Goal: Transaction & Acquisition: Purchase product/service

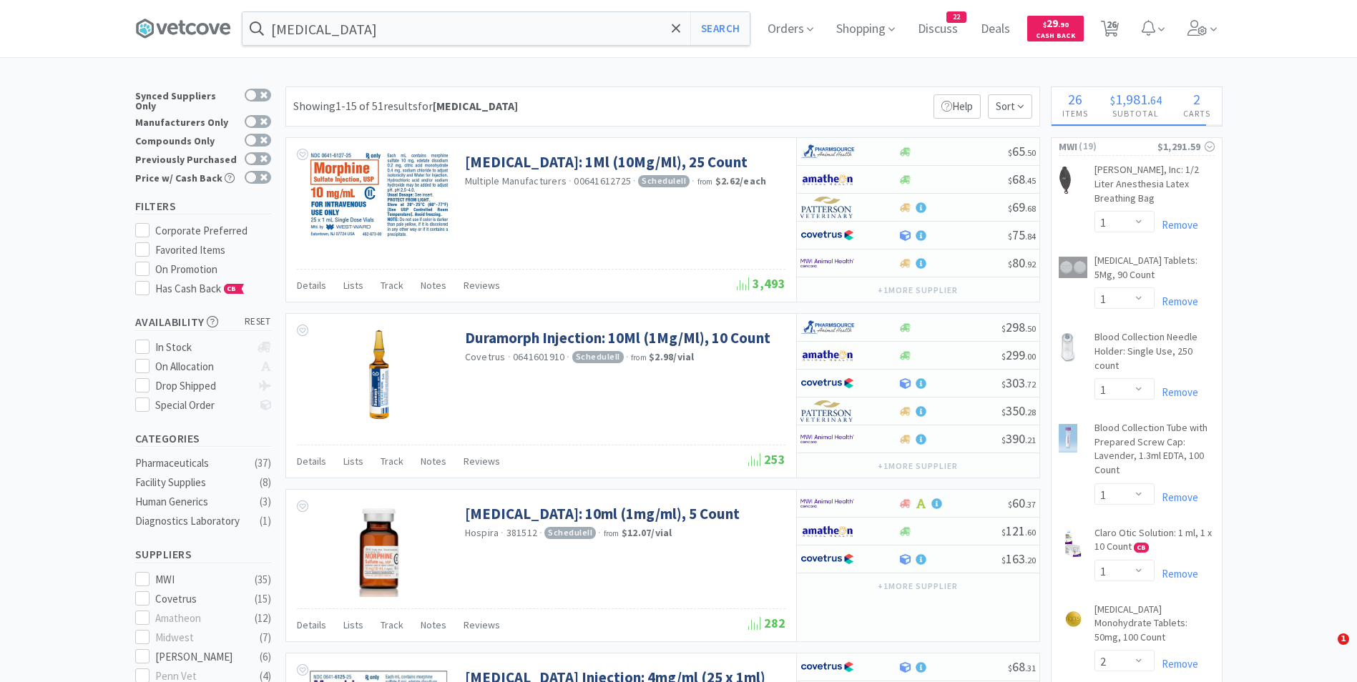
select select "1"
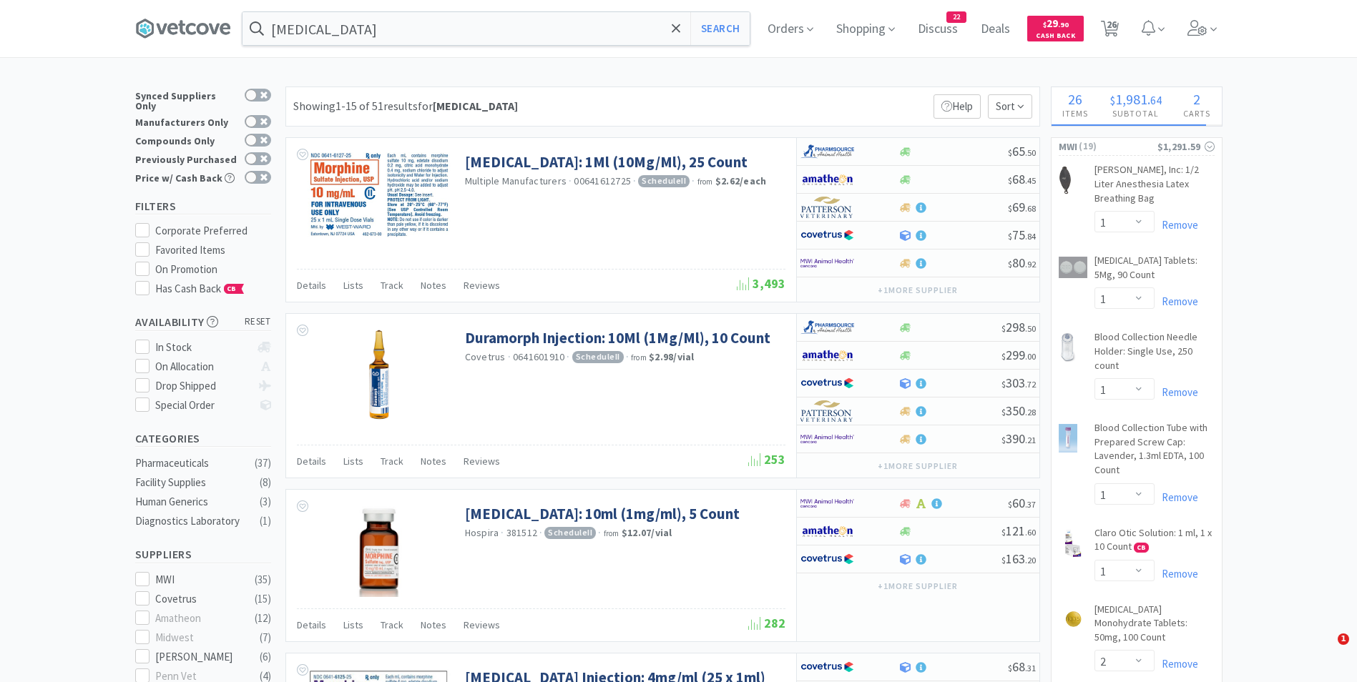
select select "2"
select select "1"
select select "2"
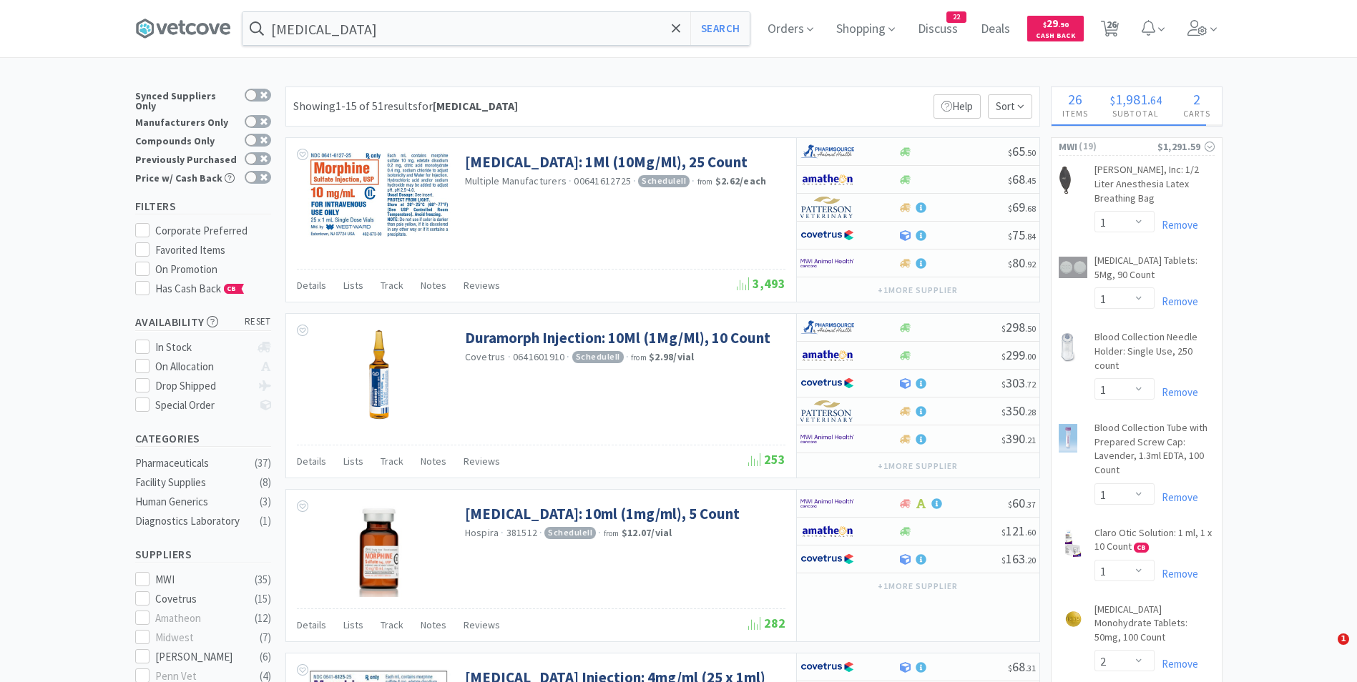
select select "1"
select select "2"
select select "4"
select select "1"
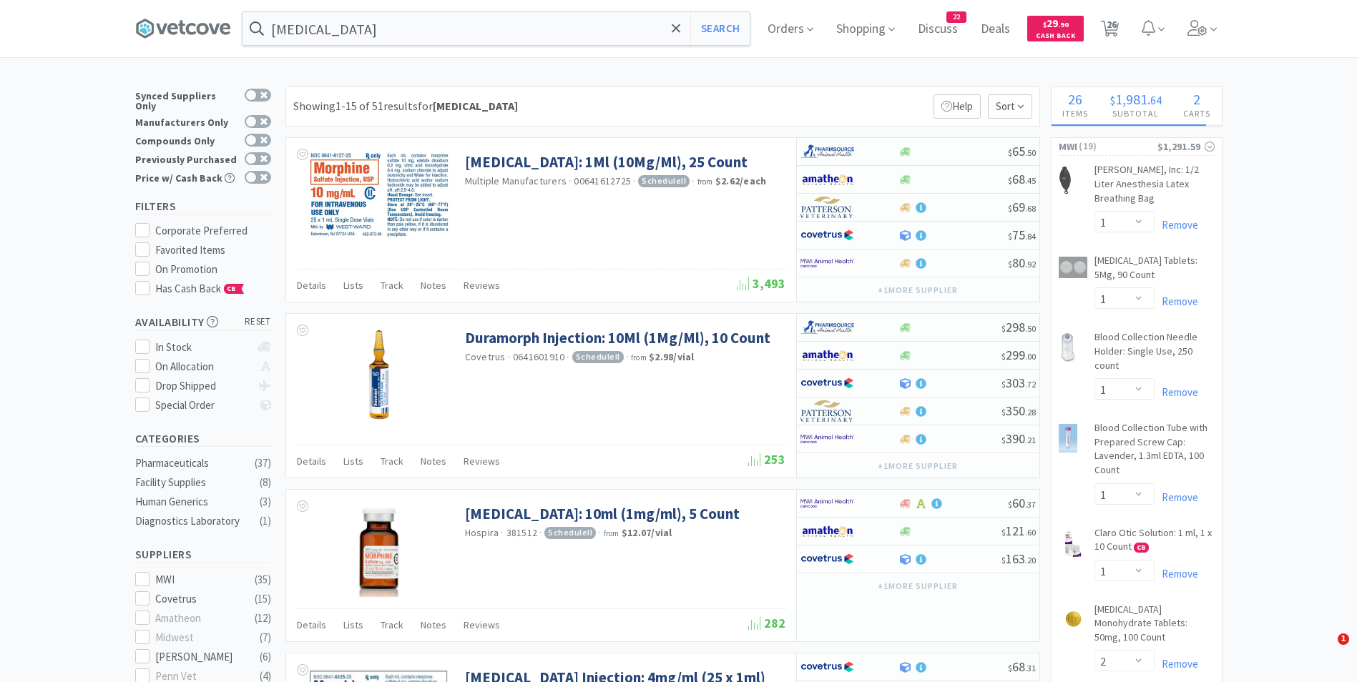
select select "1"
select select "50"
select select "1"
select select "3"
select select "1"
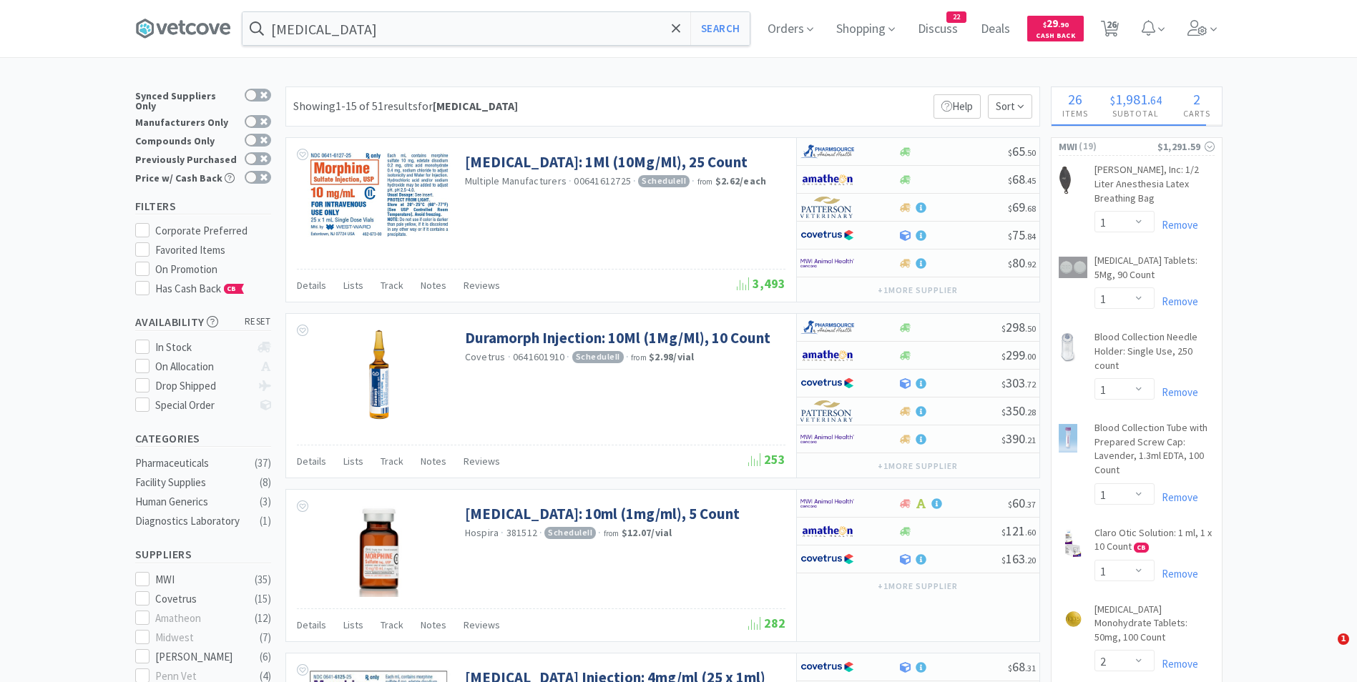
select select "1"
select select "3"
select select "1"
select select "50"
select select "1"
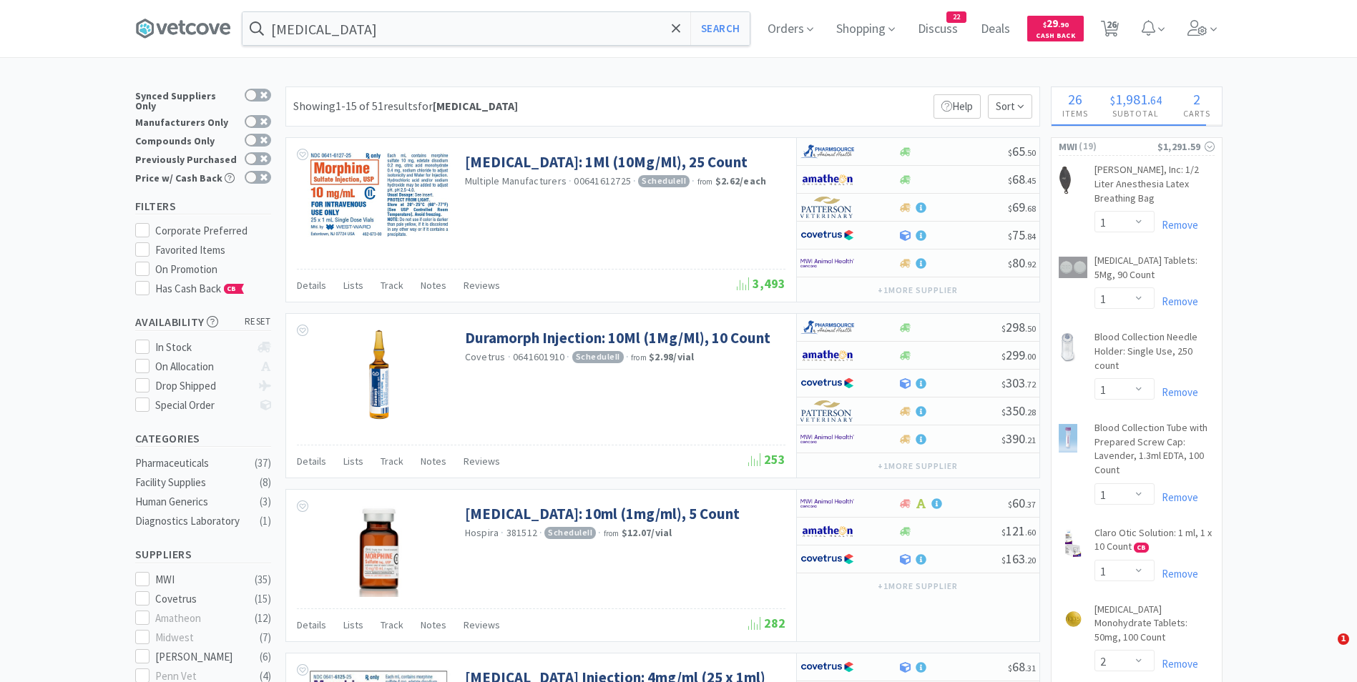
select select "1"
